Goal: Transaction & Acquisition: Obtain resource

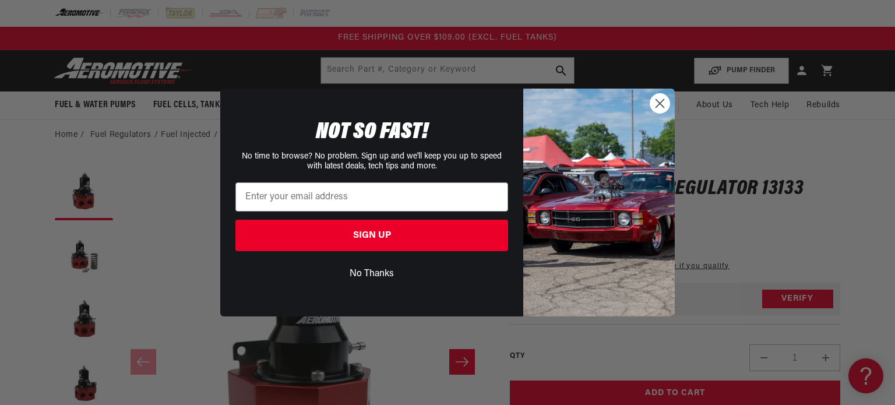
click at [663, 103] on circle "Close dialog" at bounding box center [659, 103] width 19 height 19
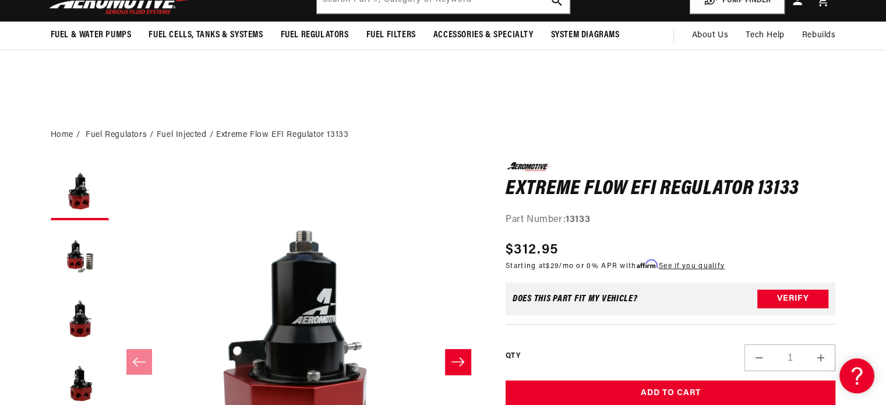
scroll to position [137, 0]
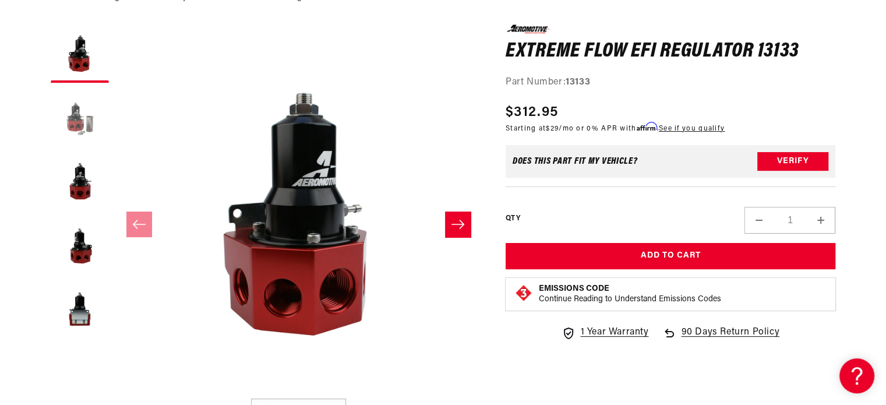
click at [75, 120] on button "Load image 2 in gallery view" at bounding box center [80, 118] width 58 height 58
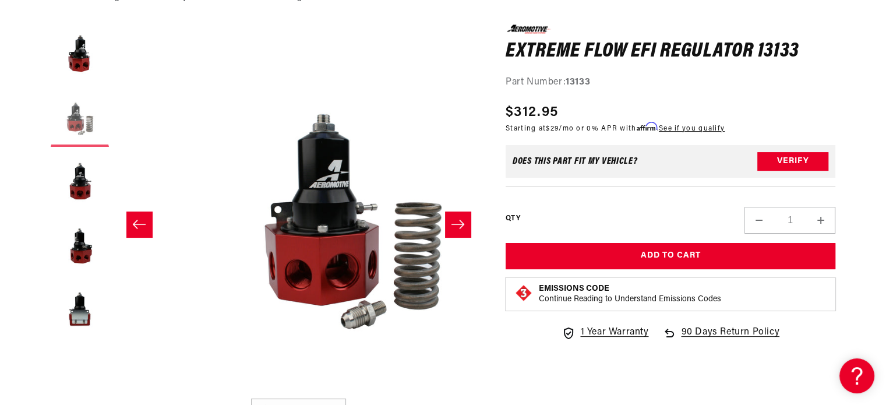
scroll to position [0, 368]
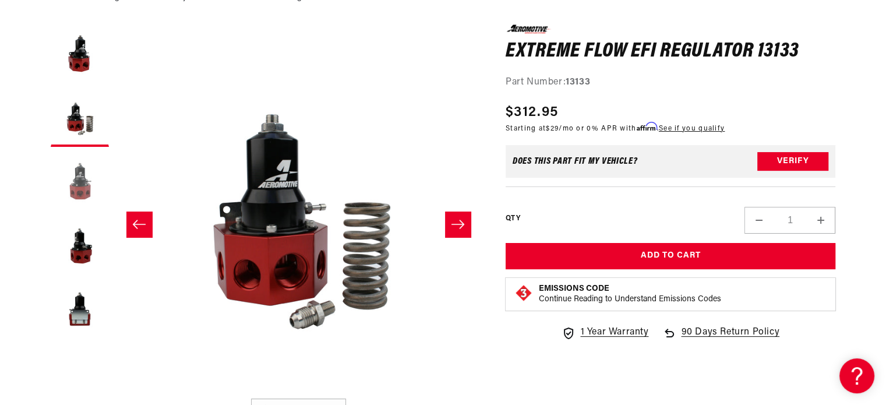
click at [84, 188] on button "Load image 3 in gallery view" at bounding box center [80, 182] width 58 height 58
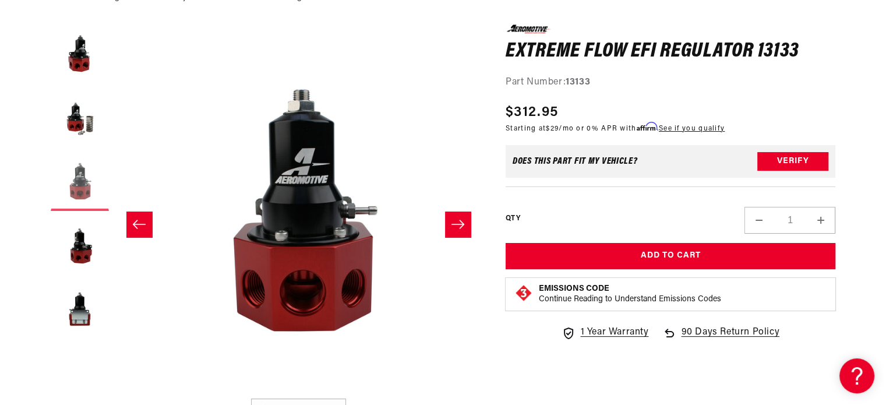
scroll to position [0, 736]
click at [84, 251] on button "Load image 4 in gallery view" at bounding box center [80, 246] width 58 height 58
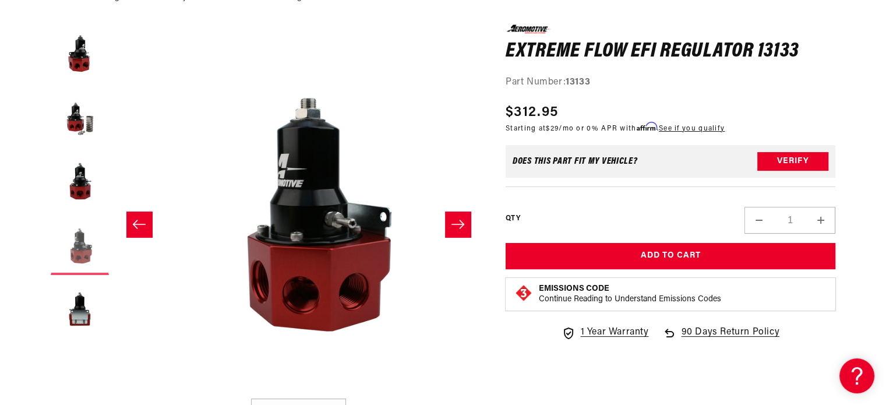
scroll to position [0, 1103]
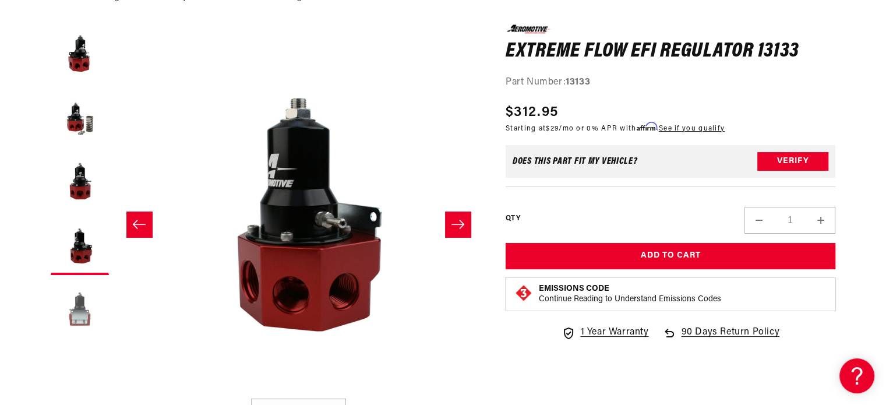
click at [82, 312] on button "Load image 5 in gallery view" at bounding box center [80, 310] width 58 height 58
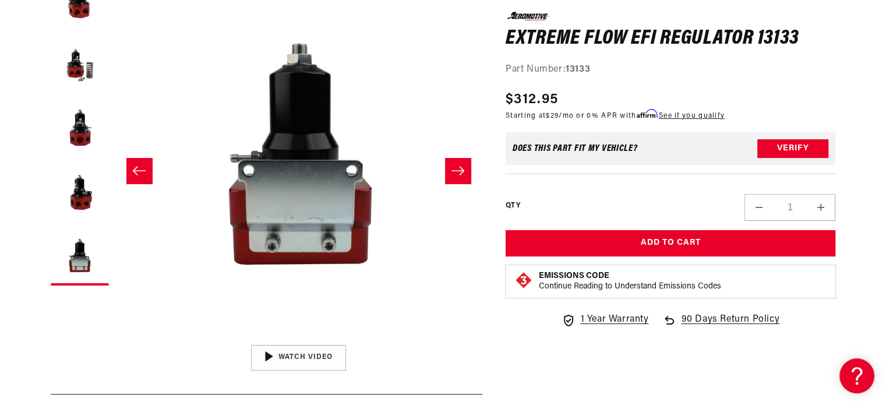
scroll to position [192, 0]
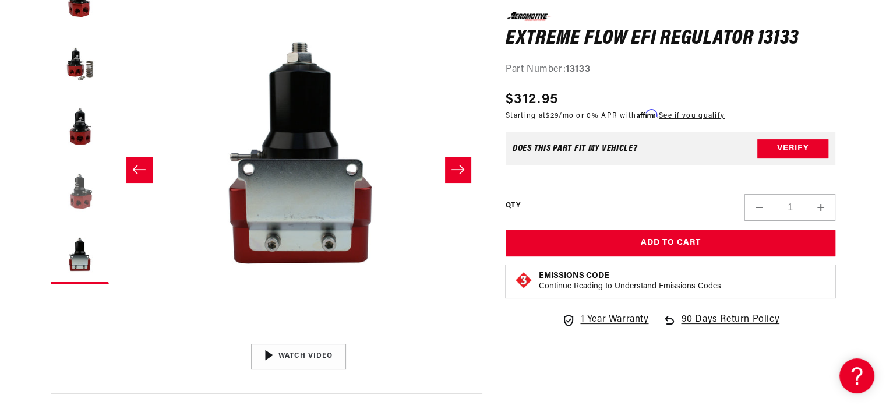
click at [78, 192] on button "Load image 4 in gallery view" at bounding box center [80, 191] width 58 height 58
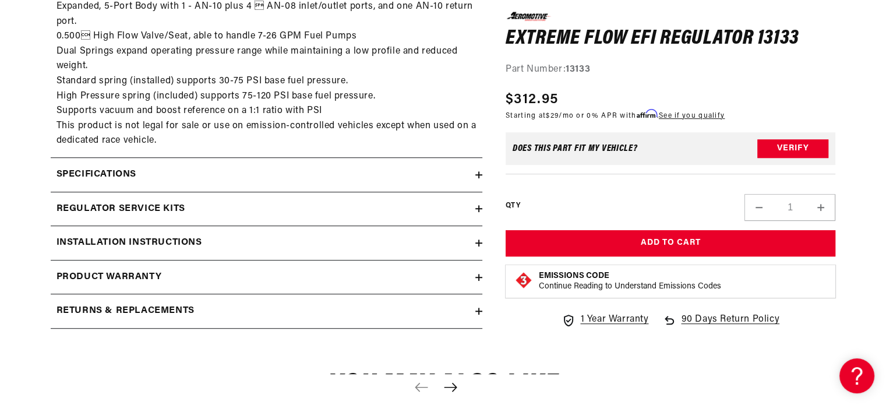
scroll to position [718, 0]
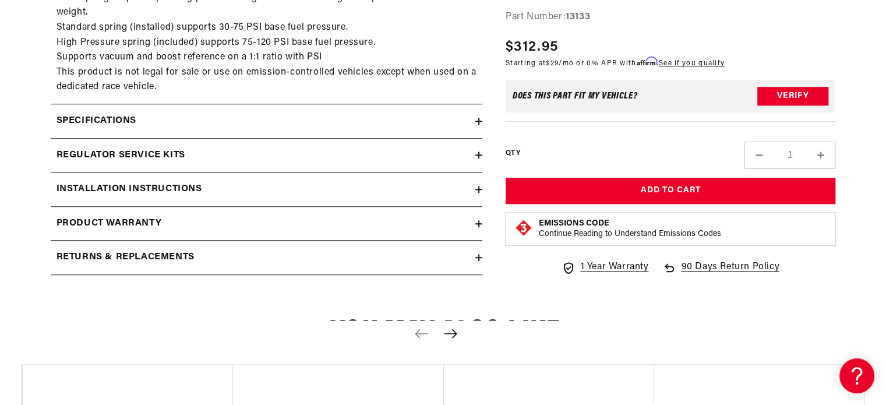
click at [480, 189] on icon at bounding box center [478, 189] width 7 height 0
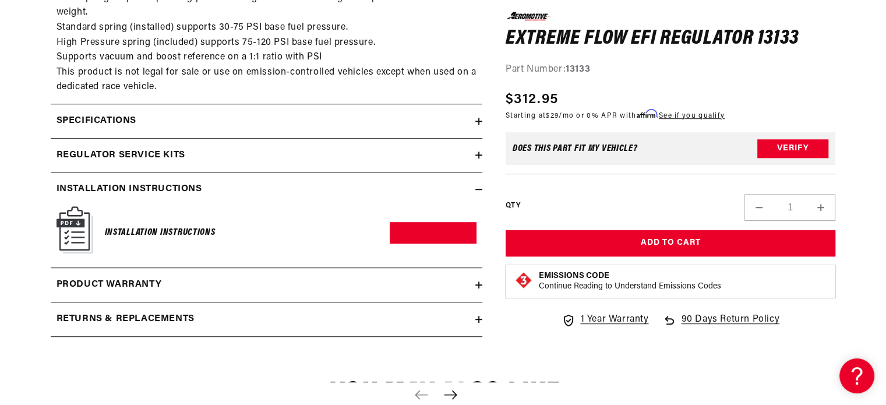
click at [77, 230] on img at bounding box center [75, 229] width 37 height 47
click at [426, 233] on link "Download PDF" at bounding box center [433, 233] width 87 height 22
